Goal: Find contact information: Find contact information

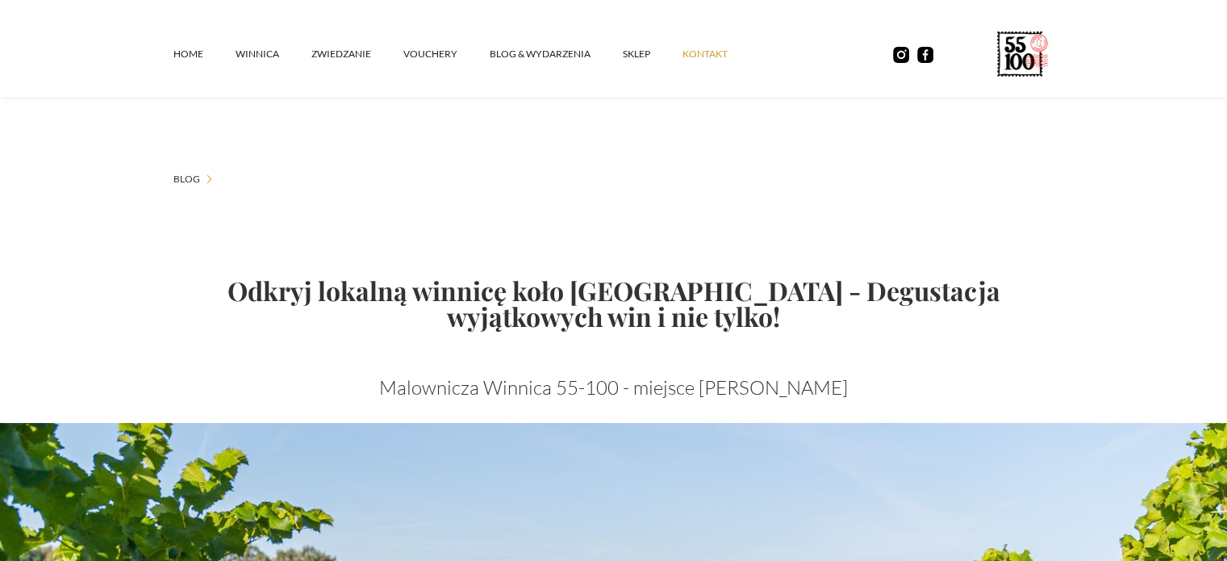
click at [725, 61] on link "kontakt" at bounding box center [721, 54] width 77 height 48
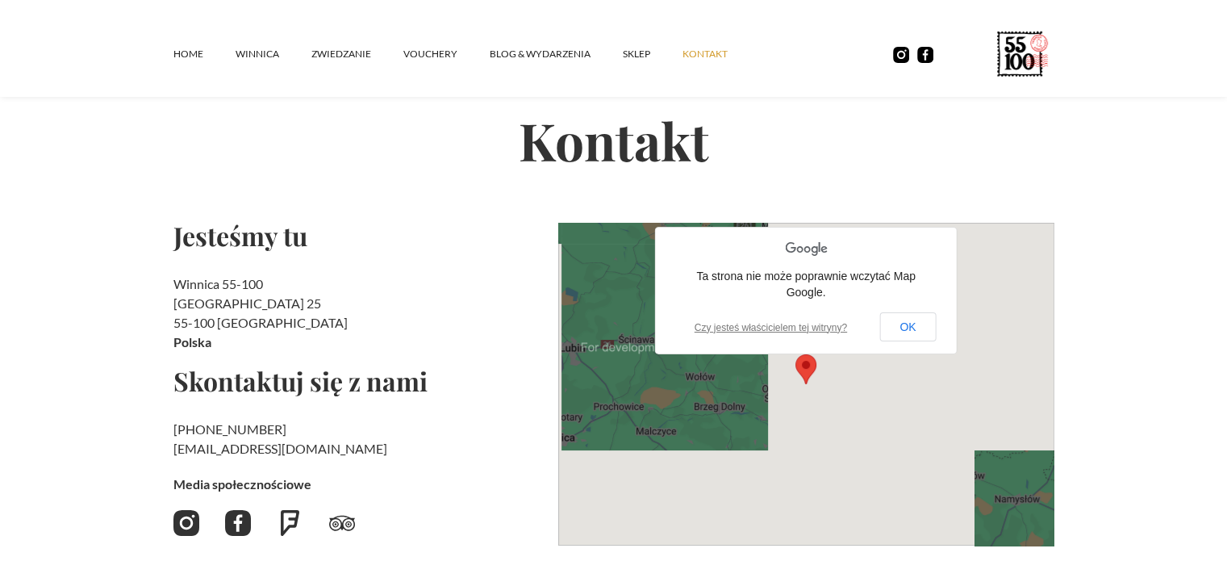
scroll to position [161, 0]
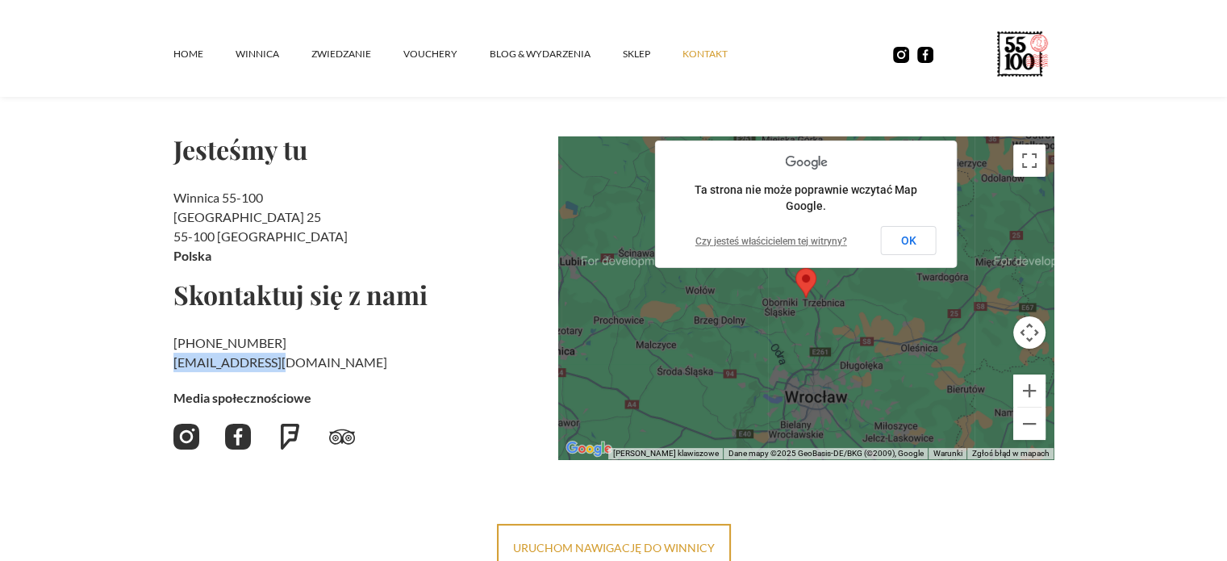
drag, startPoint x: 278, startPoint y: 357, endPoint x: 136, endPoint y: 357, distance: 141.2
click at [136, 357] on section "Kontakt Jesteśmy tu Winnica 55-100 Rzepotowice 25 55-100 Trzebnica [GEOGRAPHIC_…" at bounding box center [613, 232] width 1227 height 684
copy h2 "‍ [EMAIL_ADDRESS][DOMAIN_NAME]"
